Goal: Find contact information: Find contact information

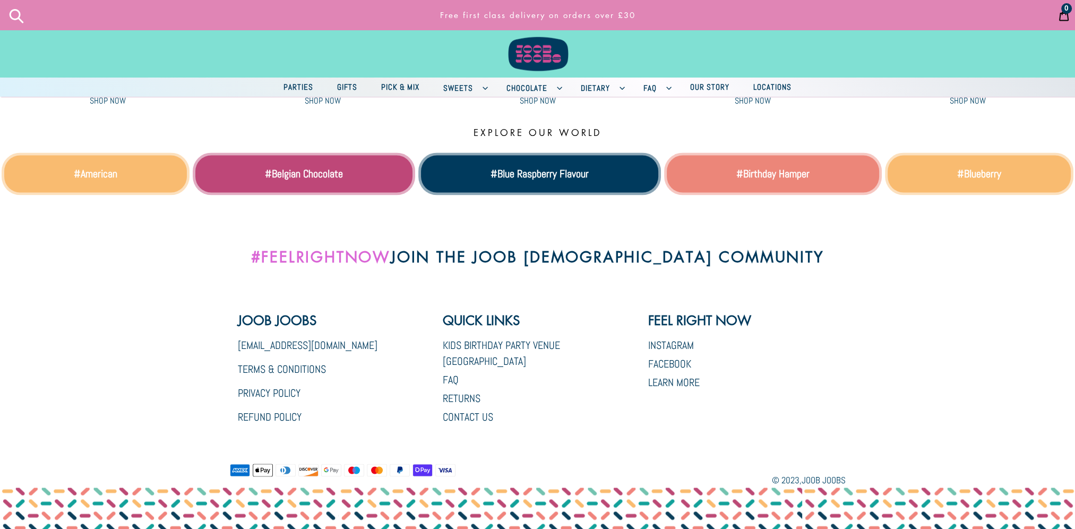
scroll to position [2118, 0]
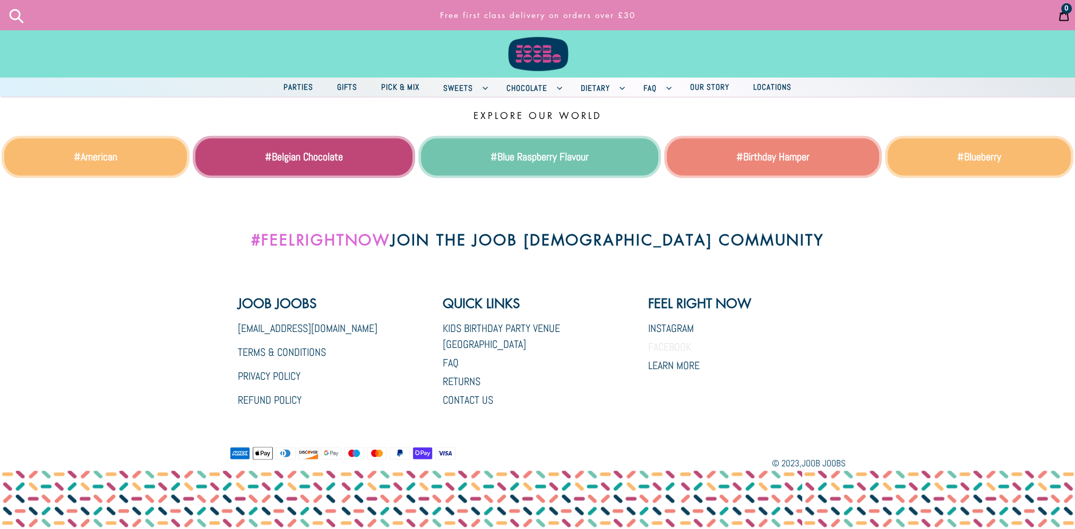
click at [672, 346] on link "Facebook" at bounding box center [669, 347] width 43 height 14
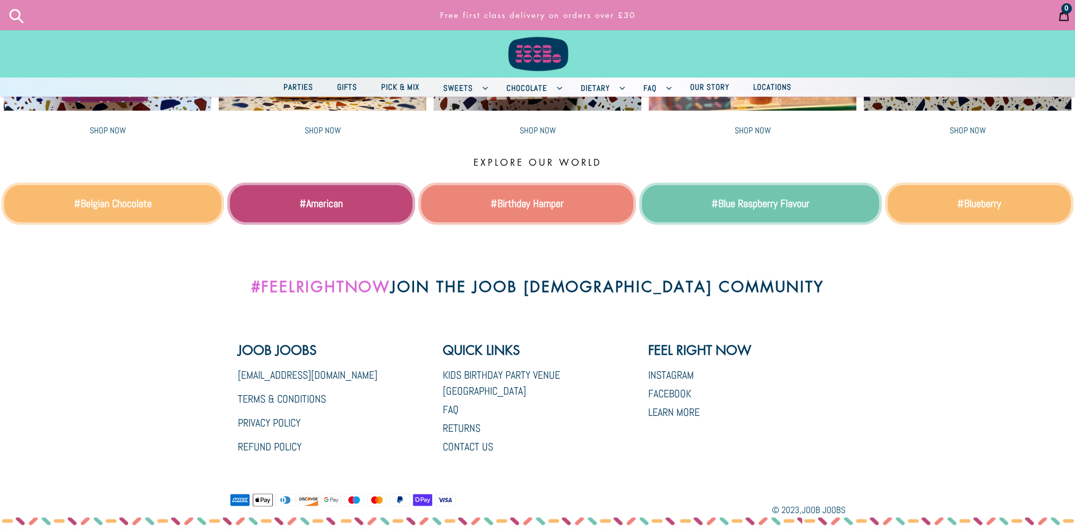
scroll to position [2118, 0]
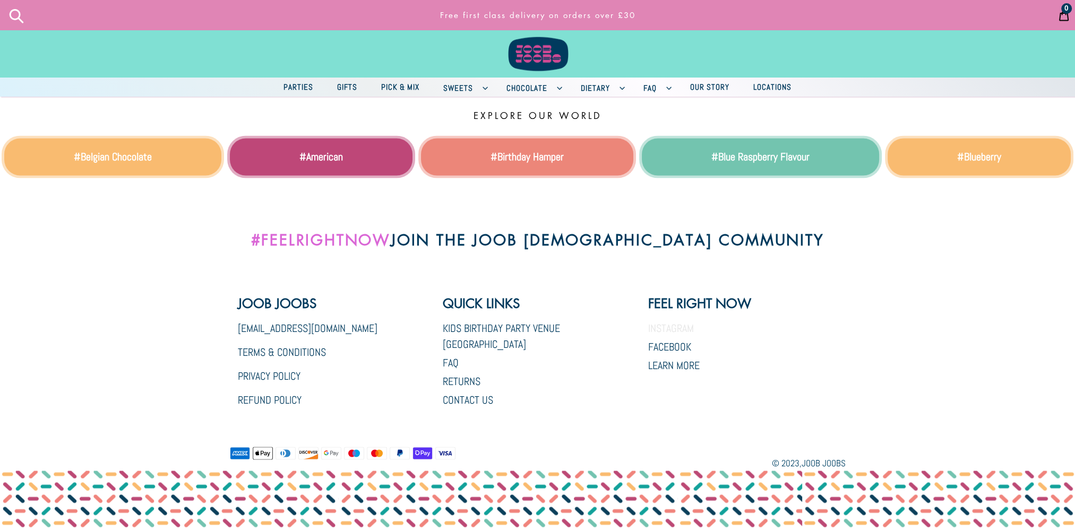
click at [673, 325] on link "Instagram" at bounding box center [671, 328] width 46 height 14
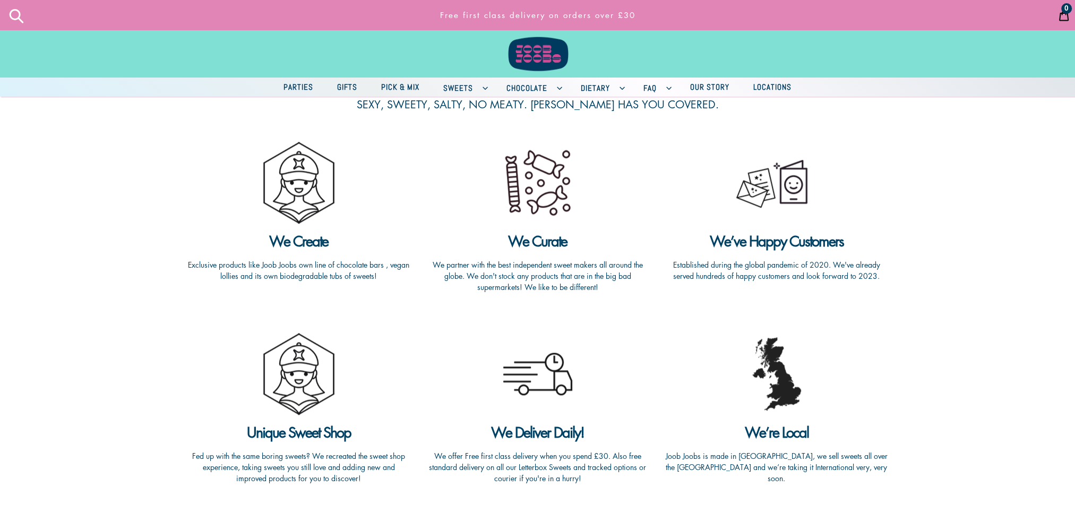
scroll to position [2118, 0]
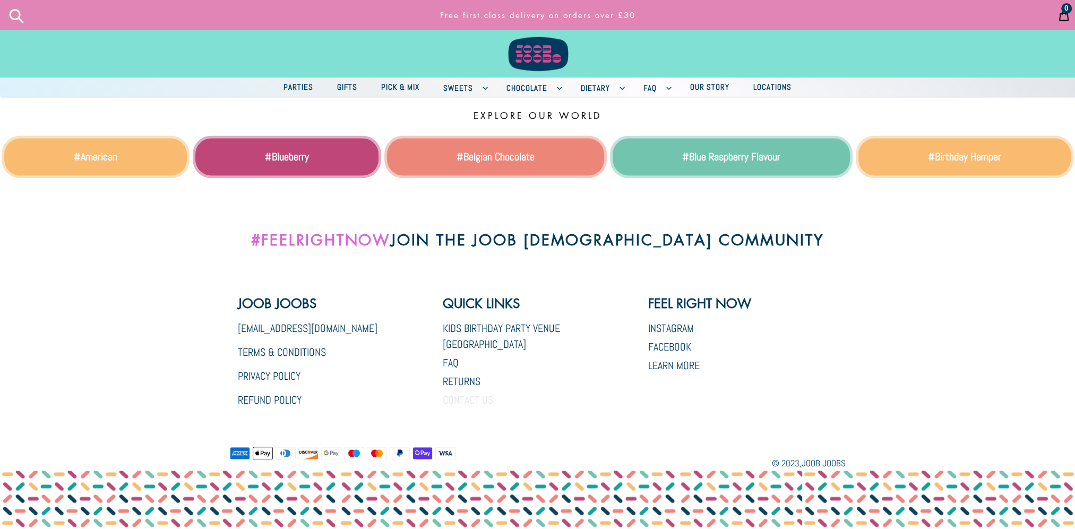
click at [481, 393] on link "Contact Us" at bounding box center [468, 400] width 50 height 14
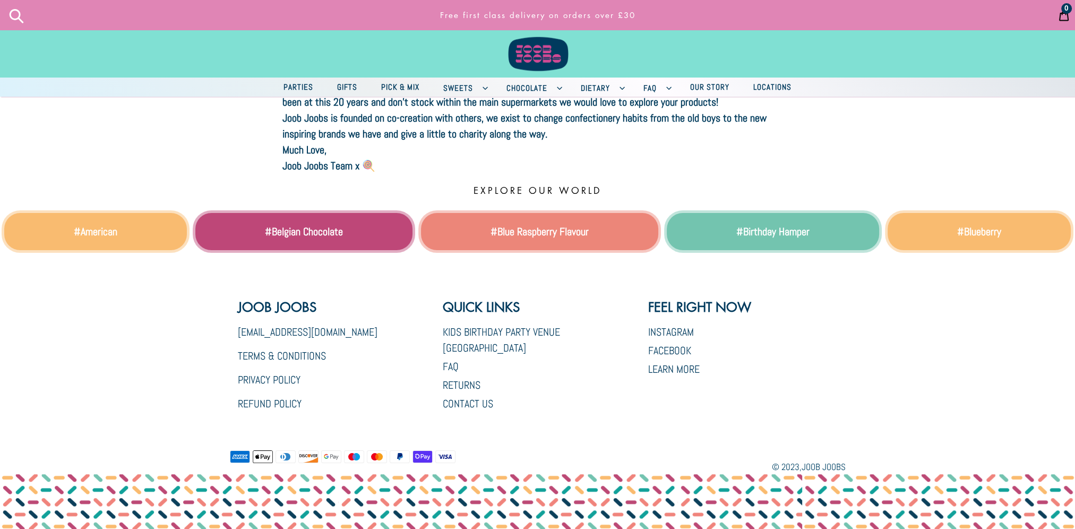
scroll to position [203, 0]
